Goal: Task Accomplishment & Management: Use online tool/utility

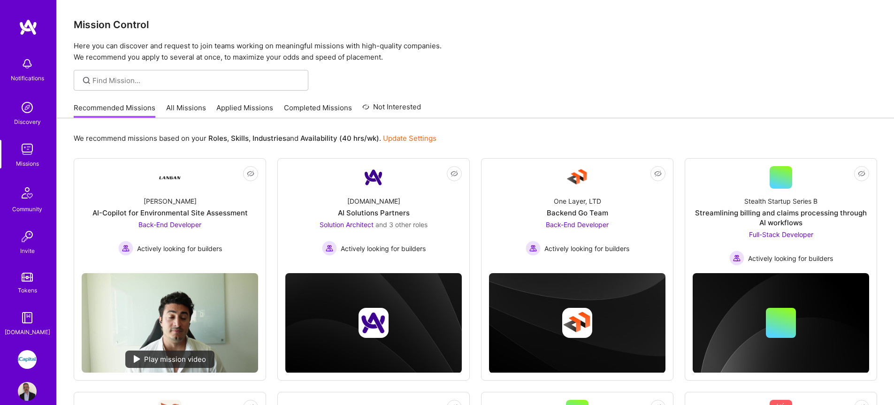
click at [194, 110] on link "All Missions" at bounding box center [186, 110] width 40 height 15
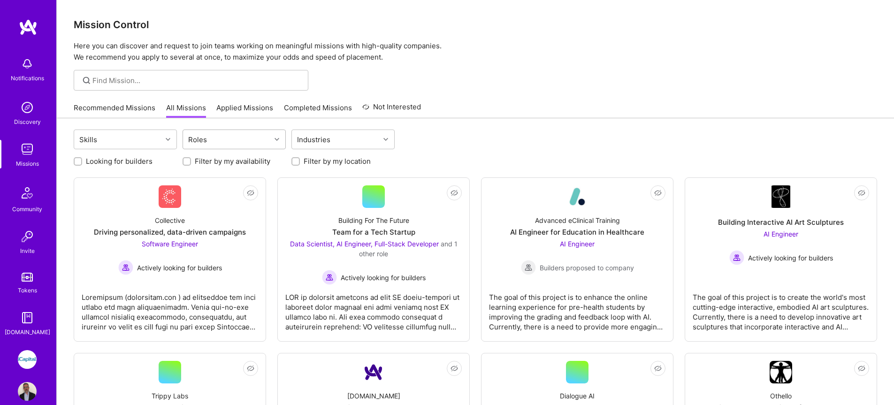
click at [238, 141] on div "Roles" at bounding box center [227, 139] width 88 height 19
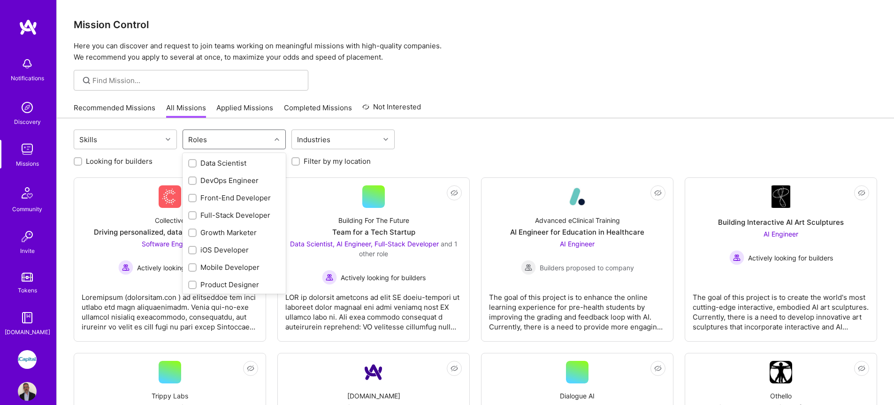
scroll to position [349, 0]
click at [221, 194] on div "QA Engineer" at bounding box center [234, 197] width 92 height 10
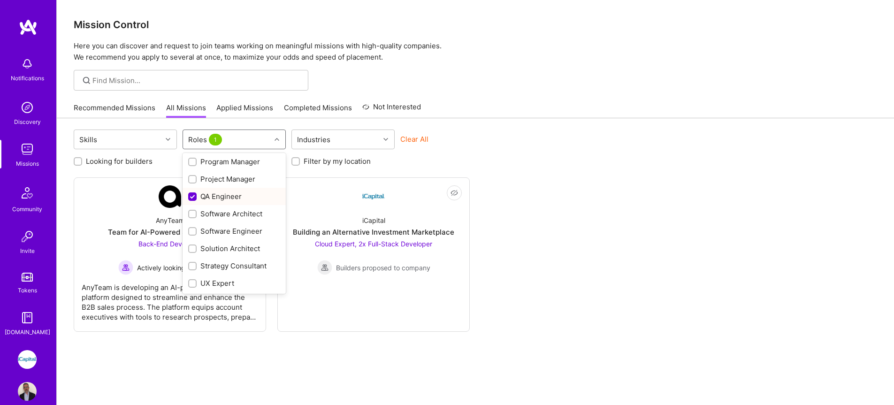
click at [221, 195] on div "QA Engineer" at bounding box center [234, 197] width 92 height 10
checkbox input "false"
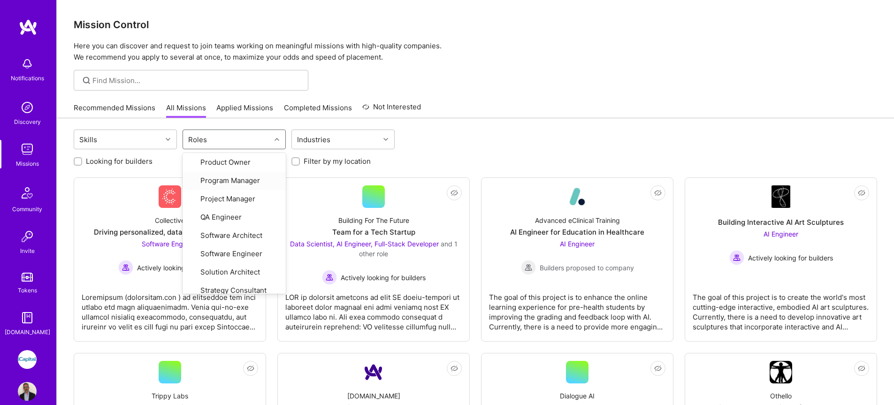
click at [497, 110] on div "Recommended Missions All Missions Applied Missions Completed Missions Not Inter…" at bounding box center [476, 108] width 804 height 20
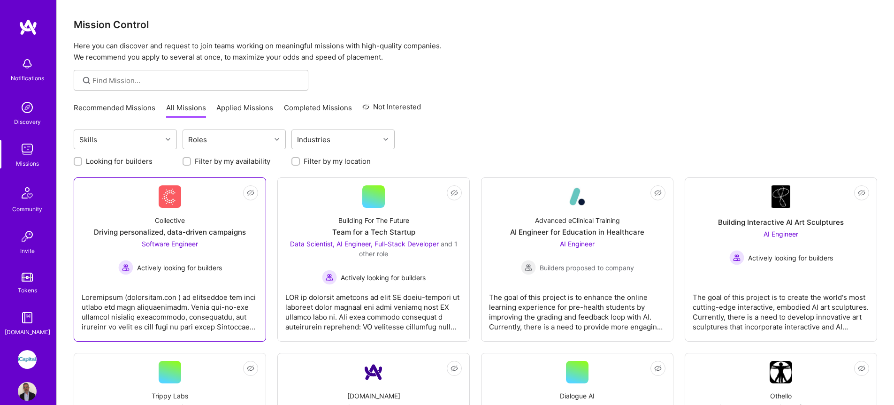
click at [223, 230] on div "Driving personalized, data-driven campaigns" at bounding box center [170, 232] width 152 height 10
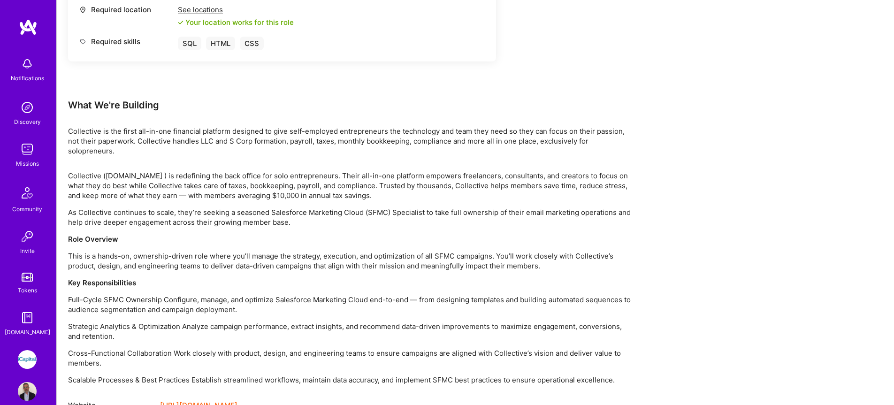
scroll to position [520, 0]
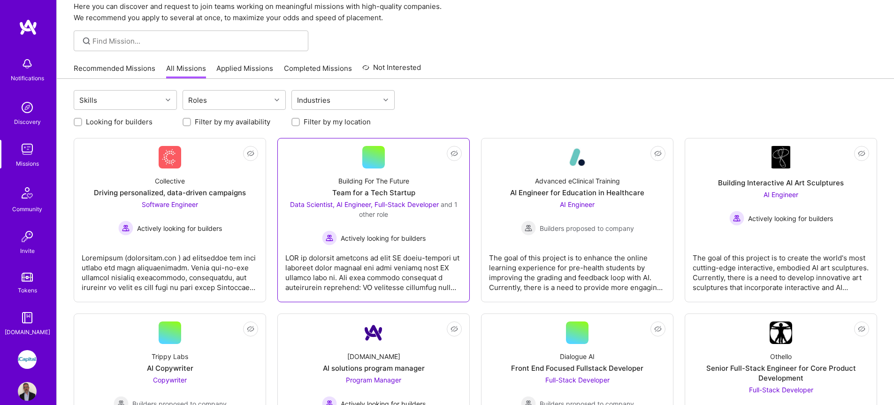
scroll to position [41, 0]
